Goal: Task Accomplishment & Management: Use online tool/utility

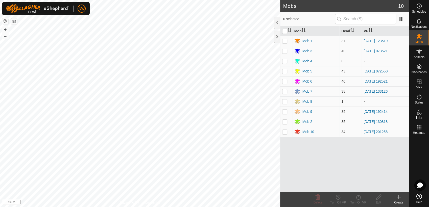
click at [283, 121] on p-checkbox at bounding box center [284, 122] width 5 height 4
checkbox input "true"
click at [338, 198] on line at bounding box center [338, 197] width 4 height 4
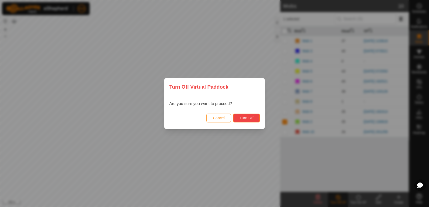
click at [247, 117] on span "Turn Off" at bounding box center [246, 118] width 14 height 4
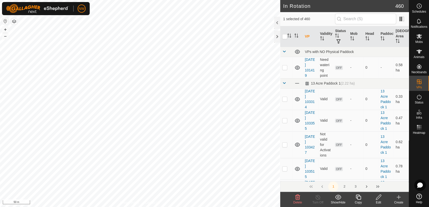
checkbox input "true"
checkbox input "false"
click at [417, 40] on span "Mobs" at bounding box center [418, 41] width 7 height 3
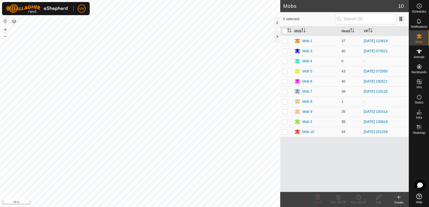
click at [286, 121] on p-checkbox at bounding box center [284, 122] width 5 height 4
checkbox input "true"
click at [357, 196] on icon at bounding box center [358, 197] width 6 height 6
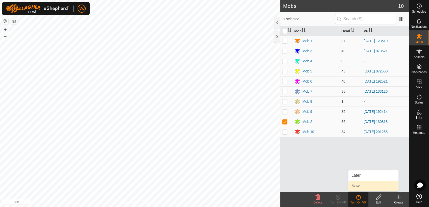
click at [357, 185] on link "Now" at bounding box center [373, 186] width 50 height 10
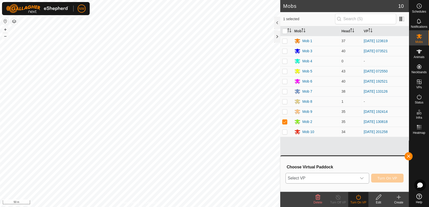
click at [362, 177] on icon "dropdown trigger" at bounding box center [361, 178] width 4 height 4
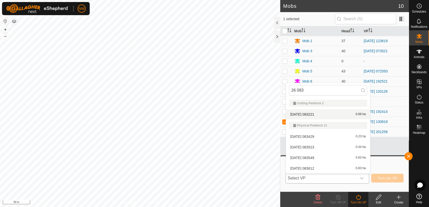
type input "26 083"
click at [314, 111] on li "[DATE] 083221 0.69 ha" at bounding box center [328, 114] width 84 height 10
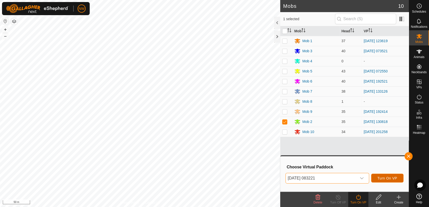
click at [386, 177] on span "Turn On VP" at bounding box center [387, 178] width 20 height 4
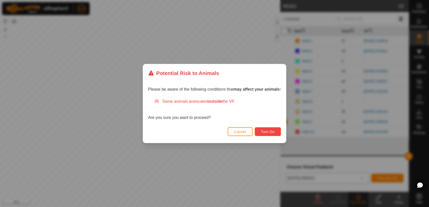
click at [268, 131] on span "Turn On" at bounding box center [268, 132] width 14 height 4
